Goal: Task Accomplishment & Management: Use online tool/utility

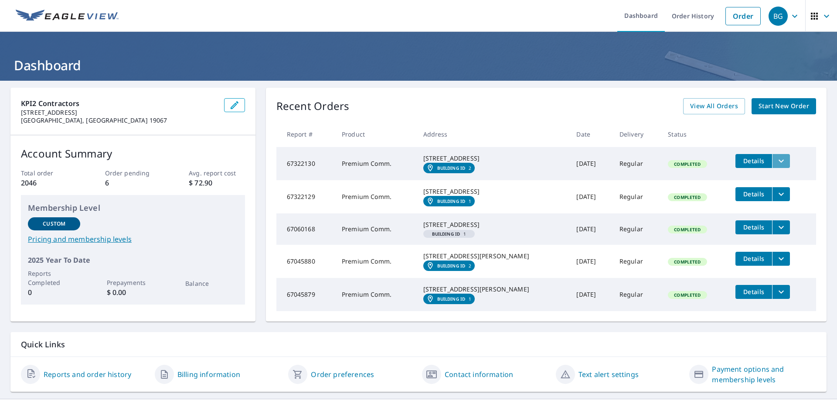
click at [776, 166] on icon "filesDropdownBtn-67322130" at bounding box center [781, 161] width 10 height 10
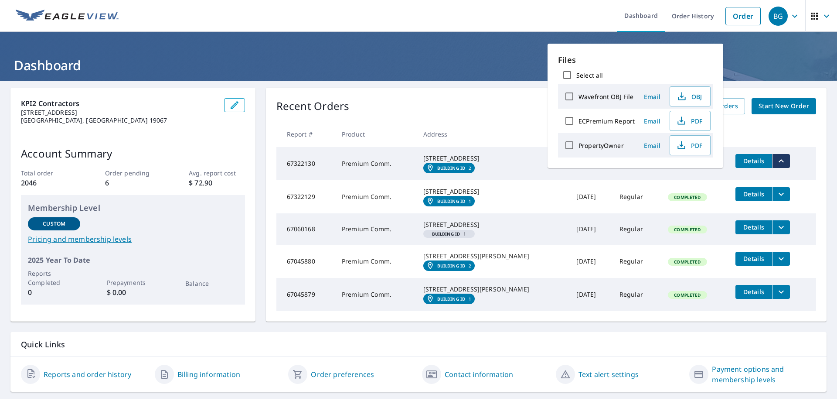
click at [571, 75] on input "Select all" at bounding box center [567, 75] width 18 height 18
checkbox input "true"
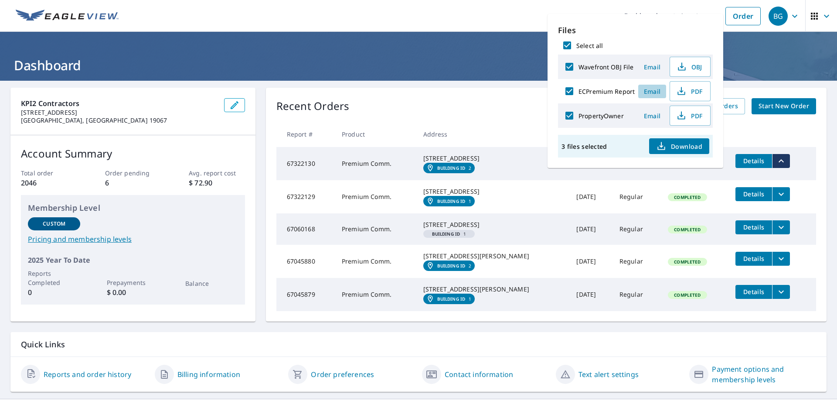
click at [651, 89] on span "Email" at bounding box center [652, 91] width 21 height 8
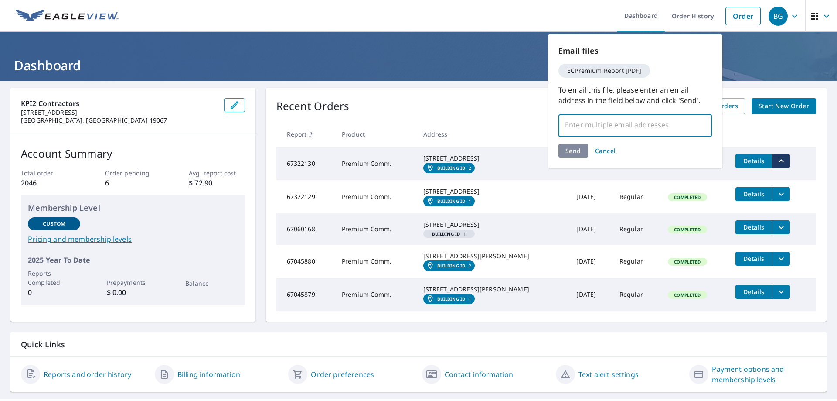
click at [585, 121] on input "text" at bounding box center [628, 124] width 133 height 17
drag, startPoint x: 651, startPoint y: 121, endPoint x: 565, endPoint y: 124, distance: 85.9
click at [565, 124] on input "[EMAIL_ADDRESS][DOMAIN_NAME]" at bounding box center [628, 124] width 133 height 17
type input "[EMAIL_ADDRESS][DOMAIN_NAME]"
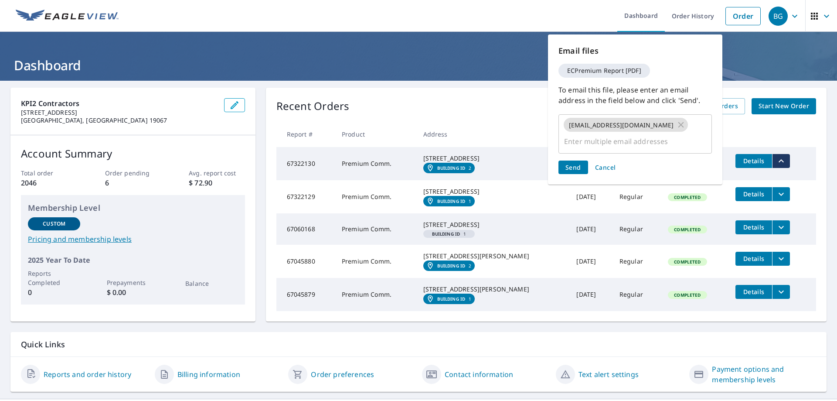
click at [576, 160] on div "Send Cancel" at bounding box center [634, 167] width 153 height 14
click at [576, 163] on span "Send" at bounding box center [573, 167] width 16 height 8
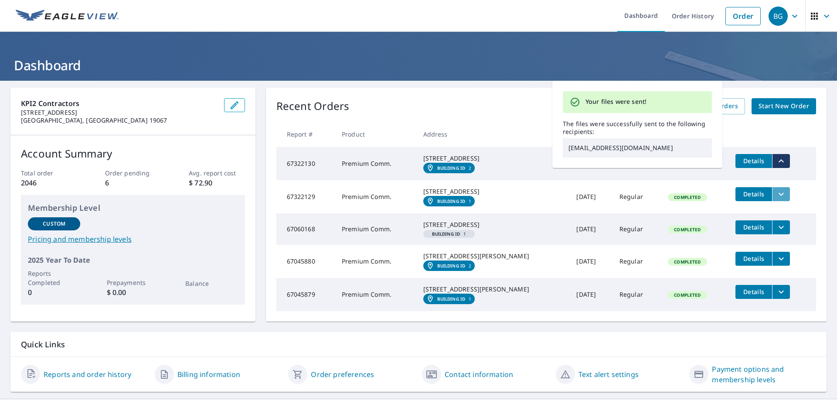
click at [776, 199] on icon "filesDropdownBtn-67322129" at bounding box center [781, 194] width 10 height 10
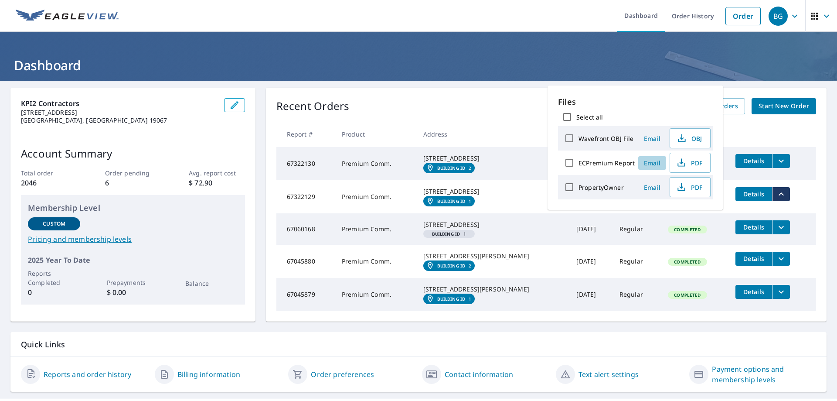
click at [651, 162] on span "Email" at bounding box center [652, 163] width 21 height 8
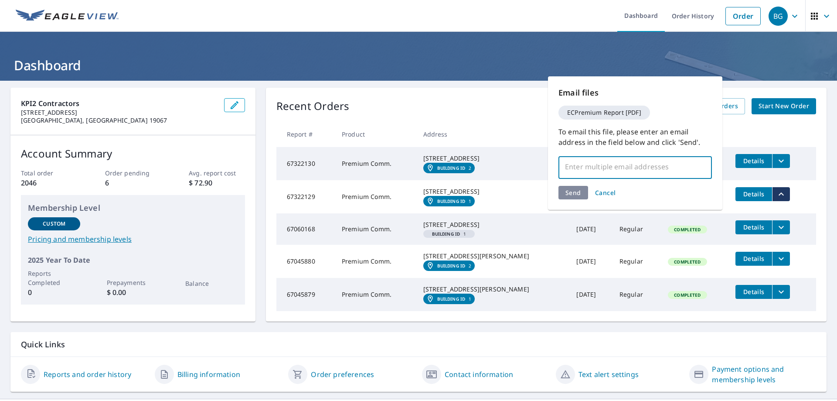
click at [593, 167] on input "text" at bounding box center [628, 166] width 133 height 17
paste input "[EMAIL_ADDRESS][DOMAIN_NAME]"
type input "[EMAIL_ADDRESS][DOMAIN_NAME]"
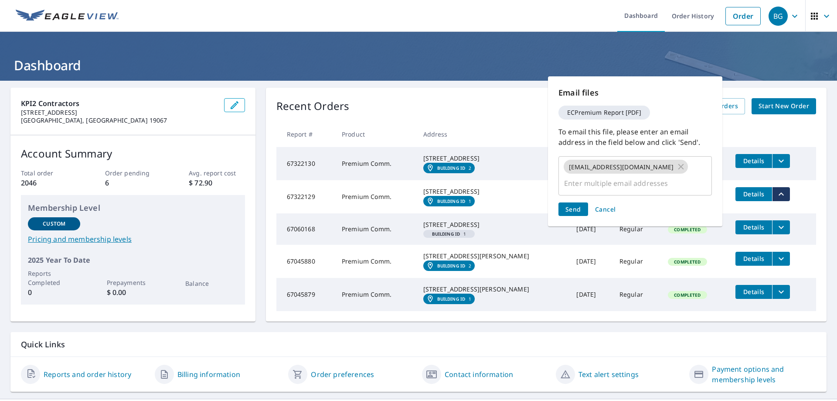
click at [579, 202] on div "Send Cancel" at bounding box center [634, 209] width 153 height 14
click at [579, 205] on span "Send" at bounding box center [573, 209] width 16 height 8
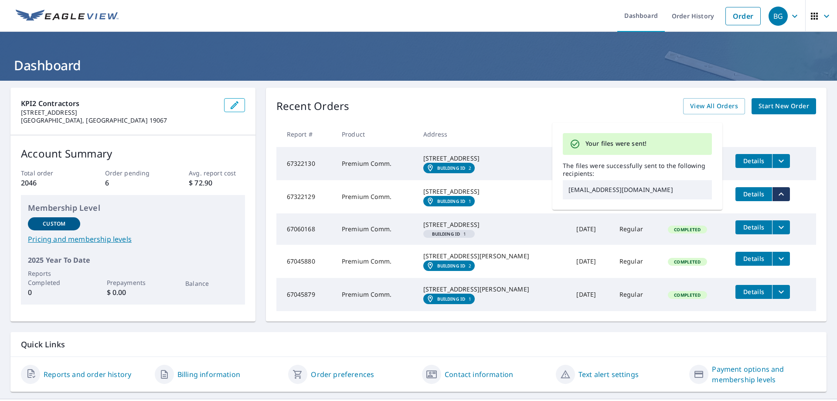
click at [598, 107] on div "Recent Orders View All Orders Start New Order" at bounding box center [546, 106] width 540 height 16
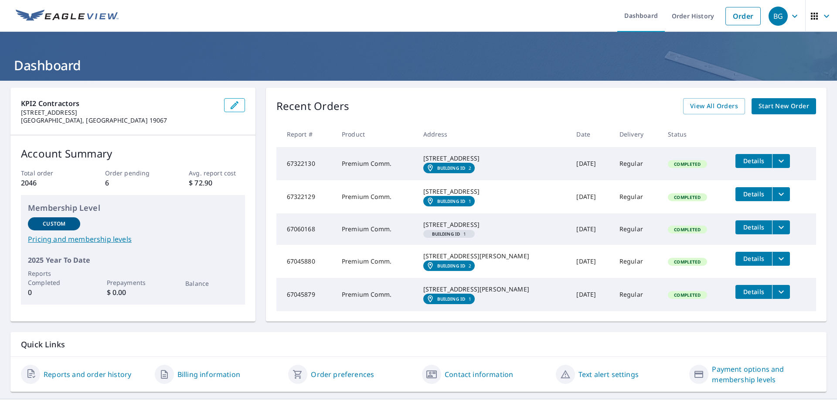
click at [776, 199] on icon "filesDropdownBtn-67322129" at bounding box center [781, 194] width 10 height 10
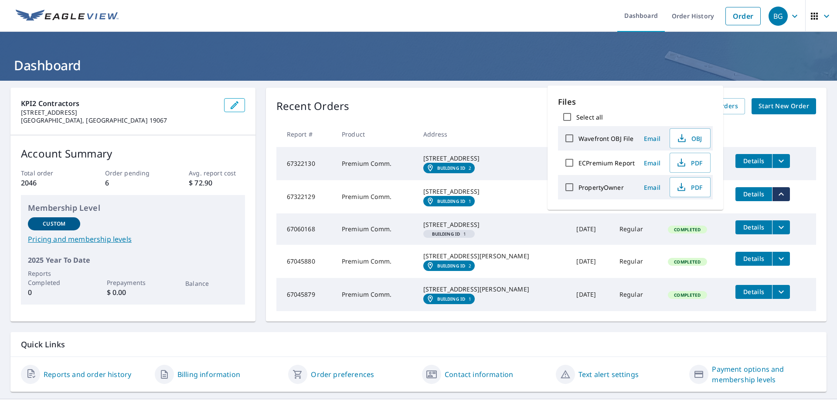
click at [589, 163] on label "ECPremium Report" at bounding box center [606, 163] width 56 height 8
click at [578, 163] on input "ECPremium Report" at bounding box center [569, 162] width 18 height 18
checkbox input "true"
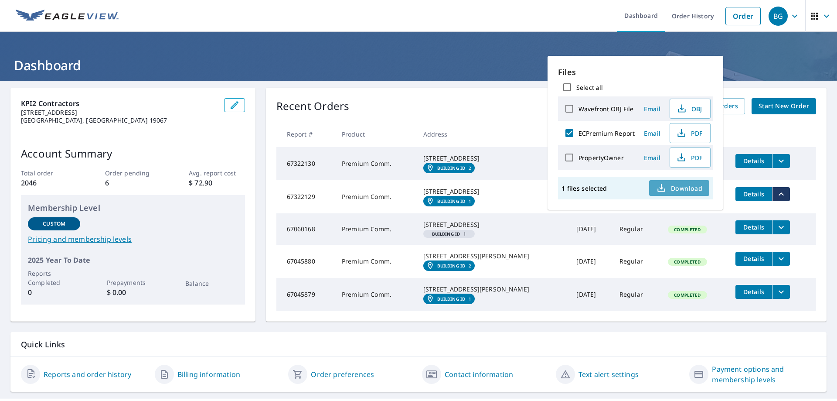
click at [681, 188] on span "Download" at bounding box center [679, 188] width 46 height 10
click at [776, 158] on icon "filesDropdownBtn-67322130" at bounding box center [781, 161] width 10 height 10
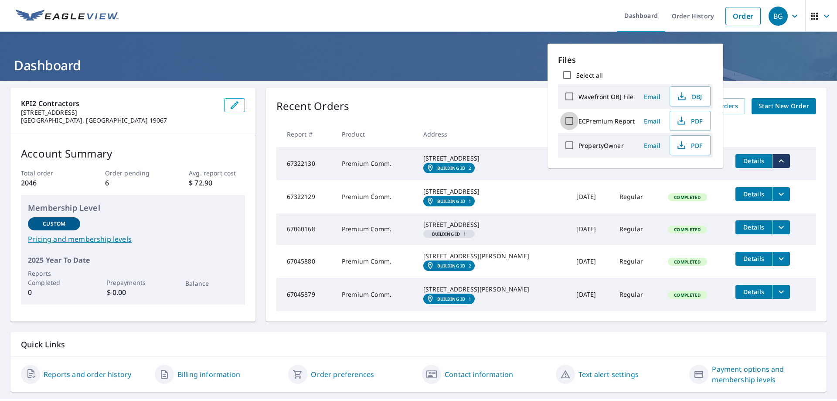
click at [572, 119] on input "ECPremium Report" at bounding box center [569, 121] width 18 height 18
checkbox input "true"
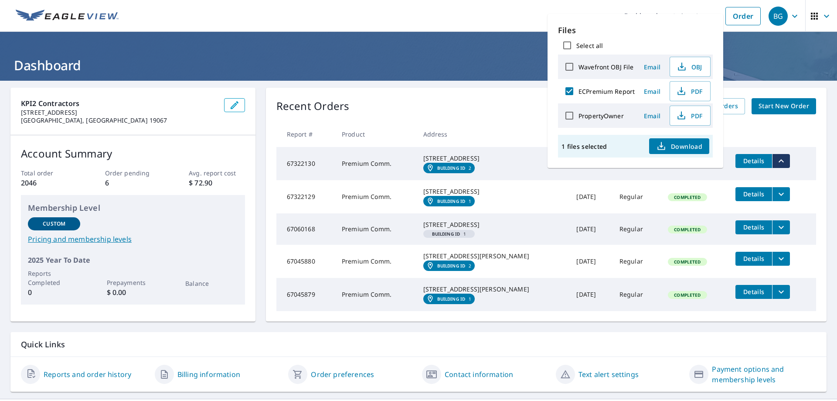
click at [684, 144] on span "Download" at bounding box center [679, 146] width 46 height 10
click at [670, 143] on span "Download" at bounding box center [679, 146] width 46 height 10
click at [469, 9] on ul "Dashboard Order History Order" at bounding box center [444, 16] width 641 height 32
